Goal: Check status: Check status

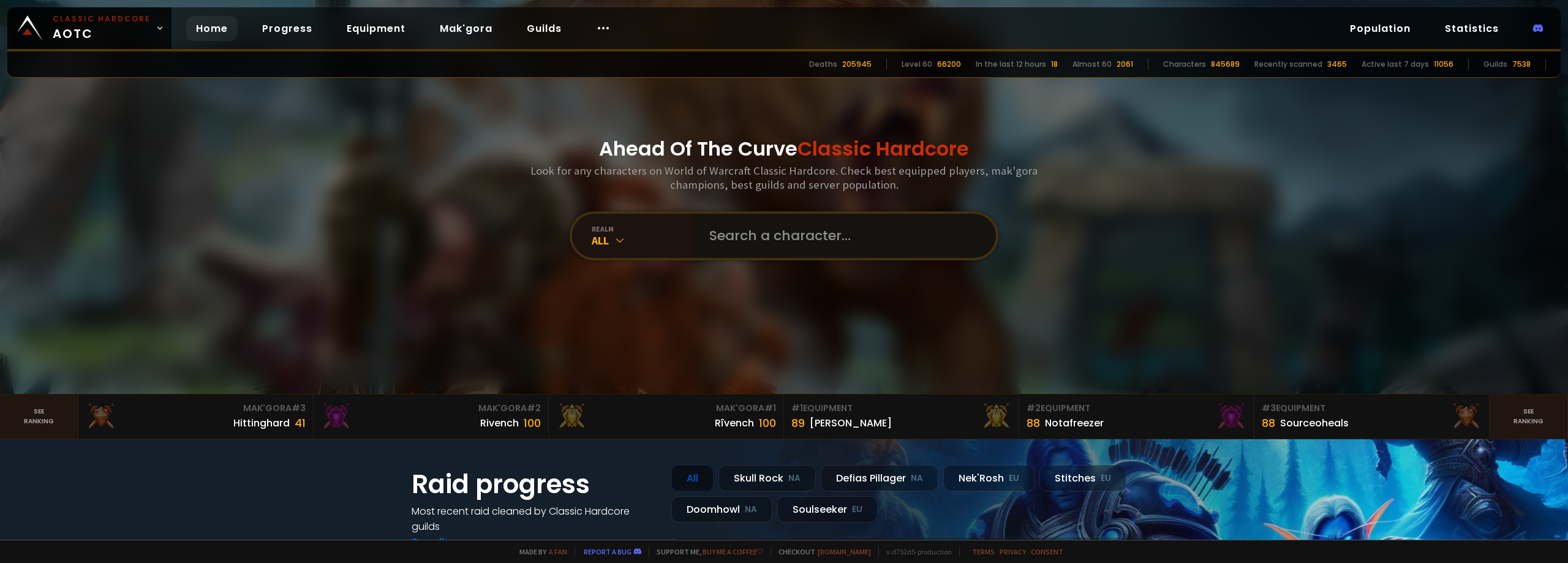
click at [773, 244] on input "text" at bounding box center [842, 236] width 279 height 44
type input "Cleefyield"
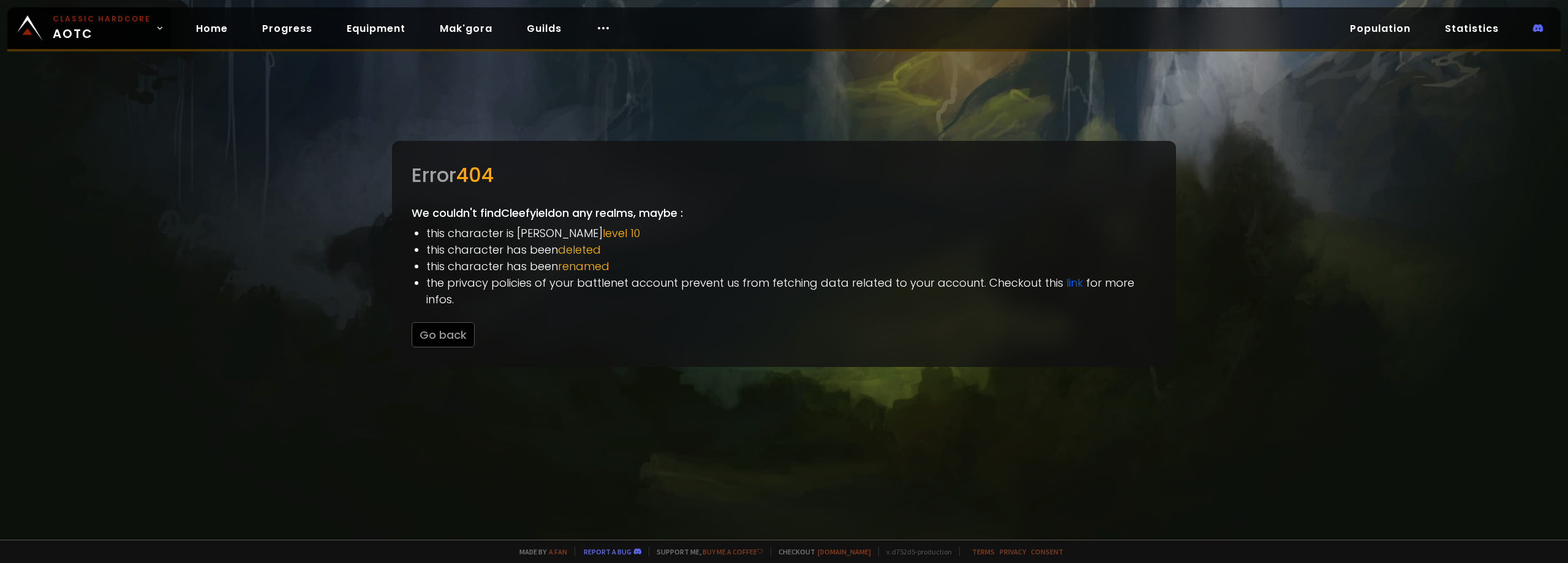
drag, startPoint x: 252, startPoint y: 174, endPoint x: 246, endPoint y: 172, distance: 6.3
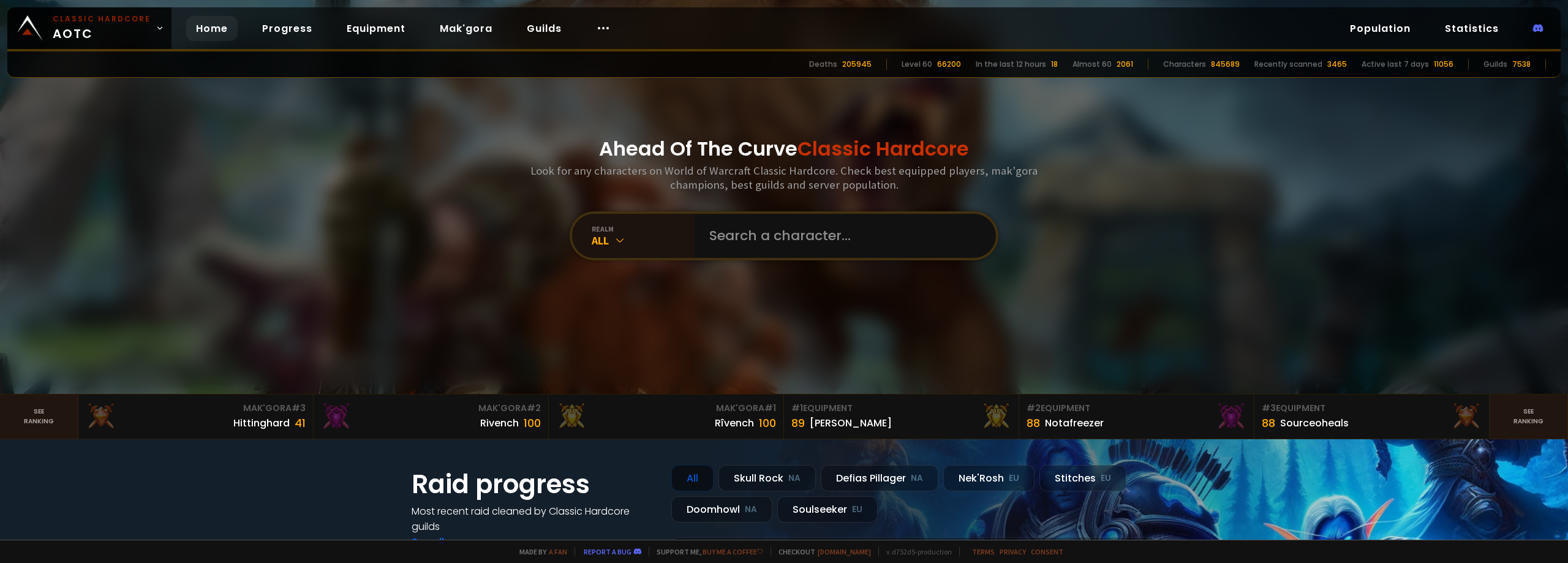
drag, startPoint x: 365, startPoint y: 3, endPoint x: 357, endPoint y: 1, distance: 8.2
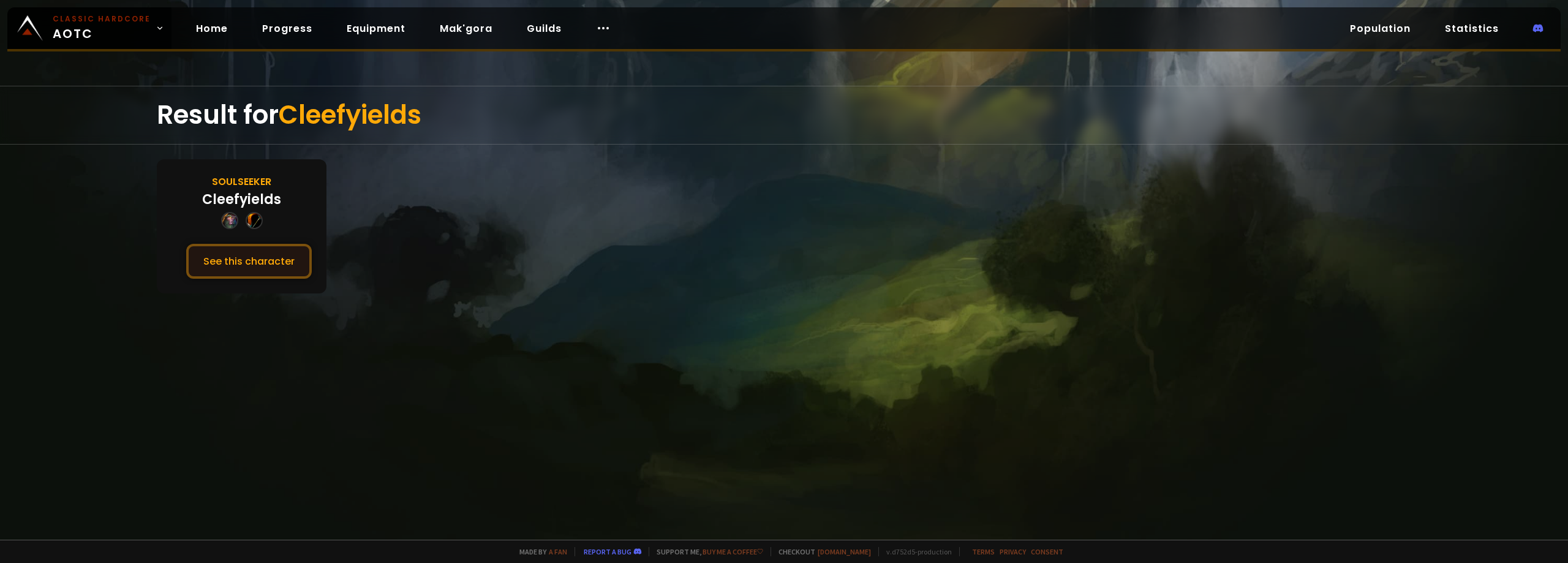
click at [289, 268] on button "See this character" at bounding box center [249, 261] width 125 height 35
